Goal: Transaction & Acquisition: Purchase product/service

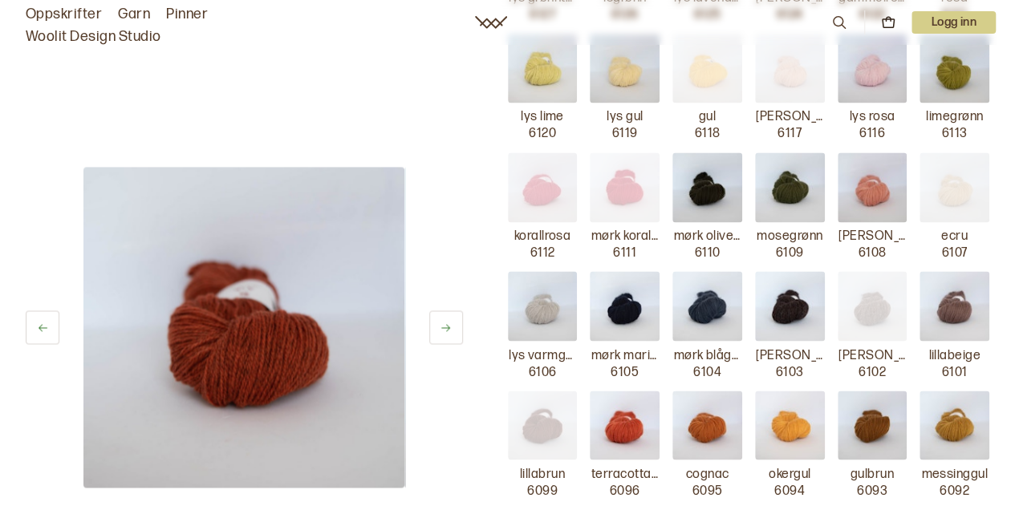
scroll to position [1191, 0]
click at [624, 165] on img at bounding box center [625, 187] width 70 height 70
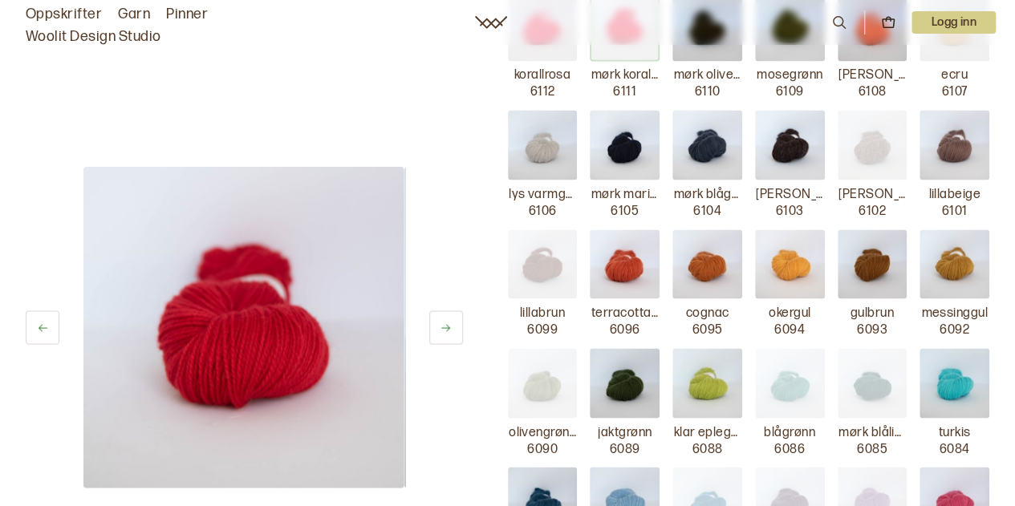
scroll to position [1354, 0]
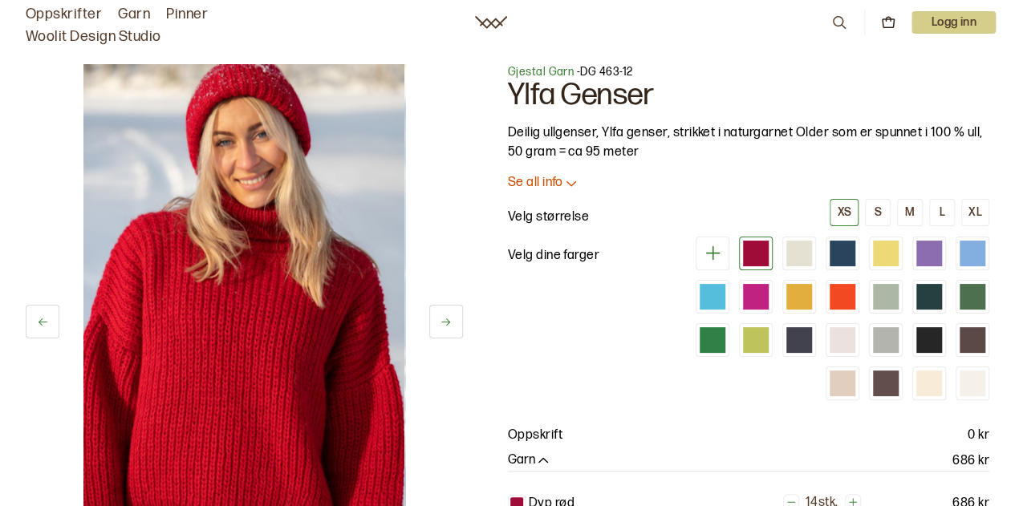
click at [433, 317] on button at bounding box center [446, 322] width 34 height 34
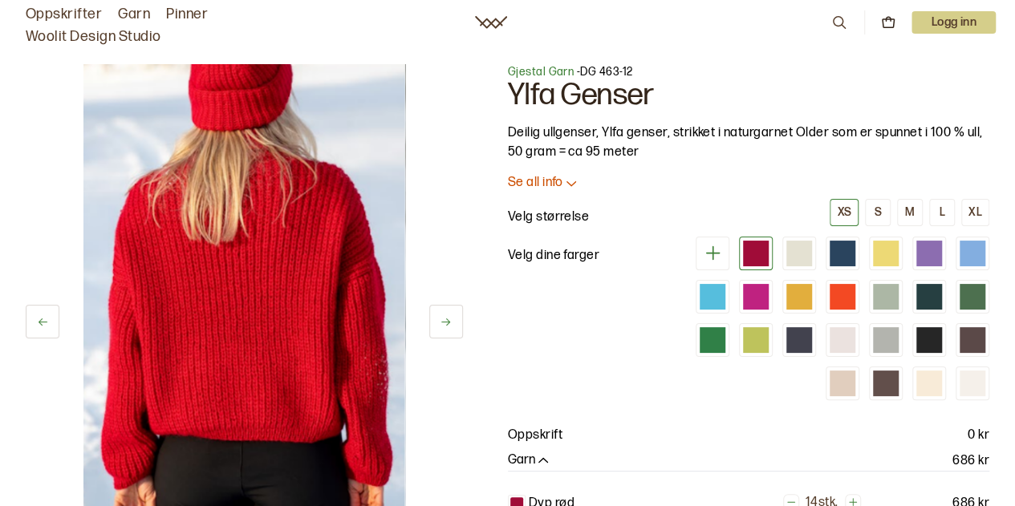
click at [433, 317] on button at bounding box center [446, 322] width 34 height 34
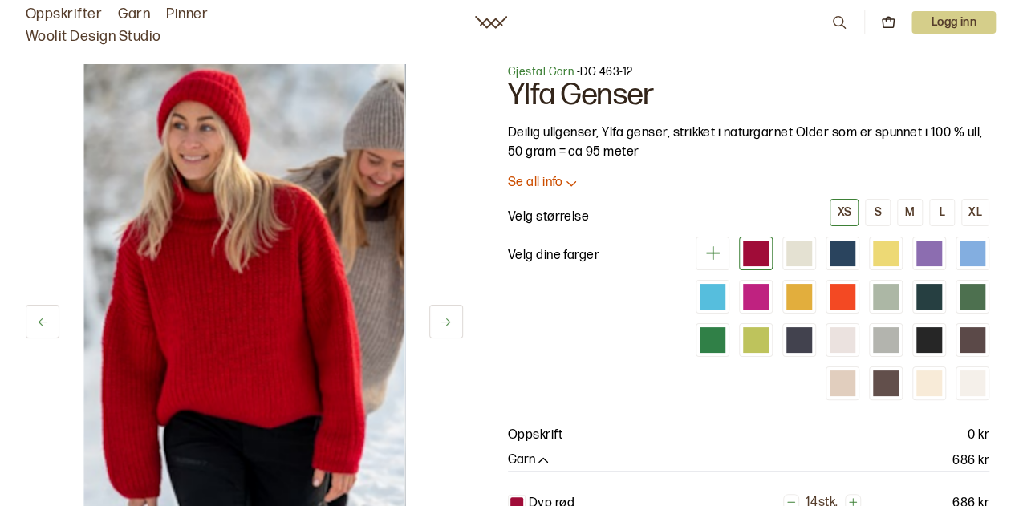
click at [433, 317] on button at bounding box center [446, 322] width 34 height 34
